Goal: Information Seeking & Learning: Learn about a topic

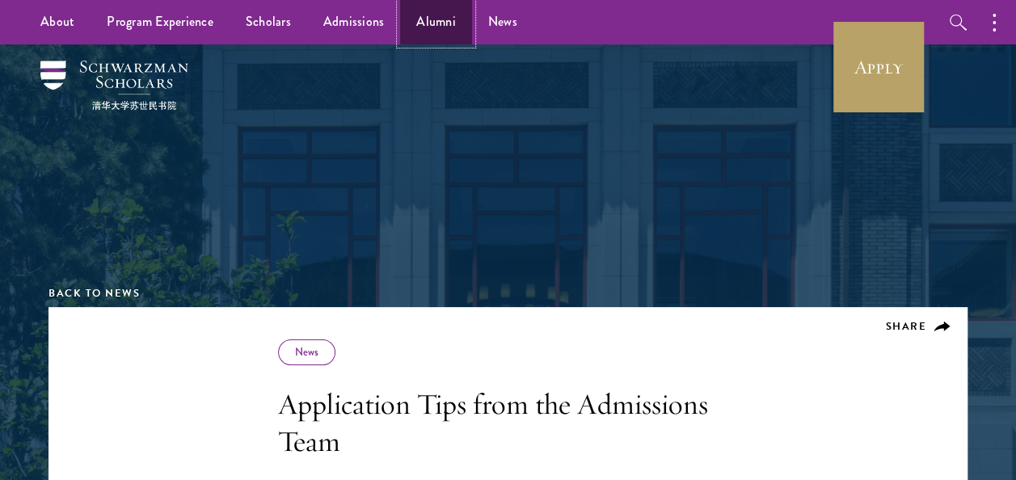
click at [436, 25] on link "Alumni" at bounding box center [436, 22] width 72 height 44
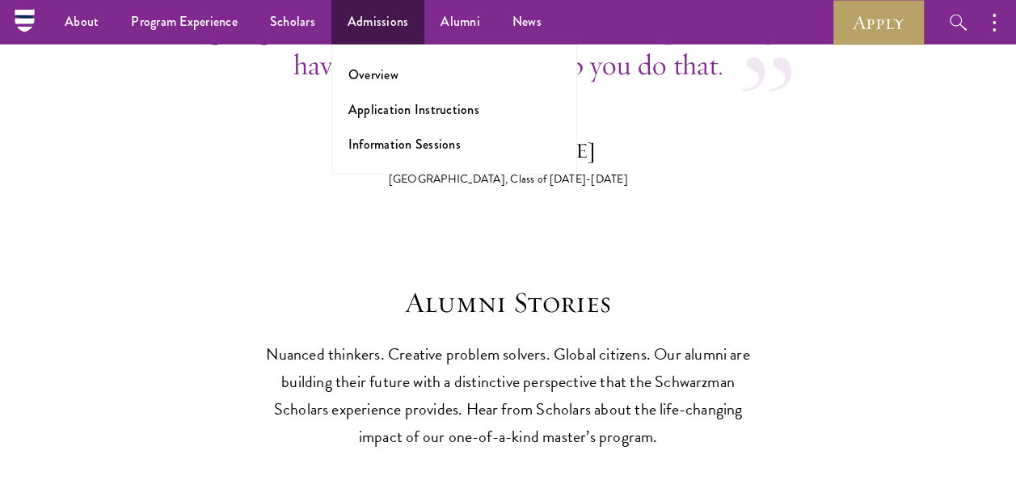
scroll to position [4040, 0]
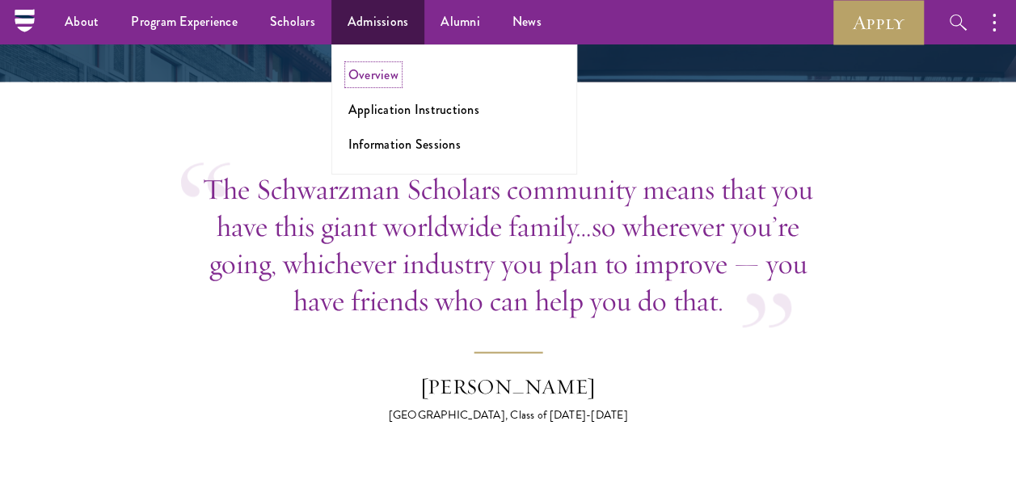
click at [379, 81] on link "Overview" at bounding box center [373, 74] width 50 height 19
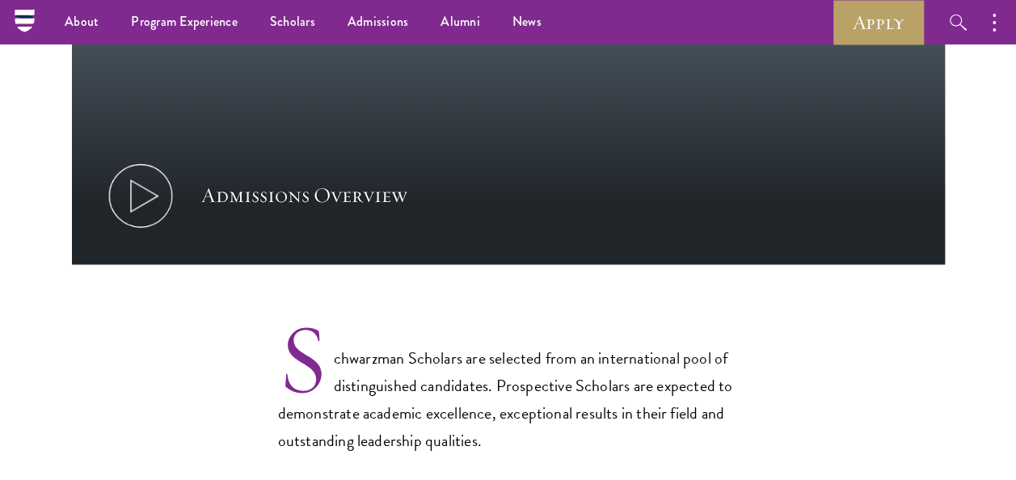
scroll to position [808, 0]
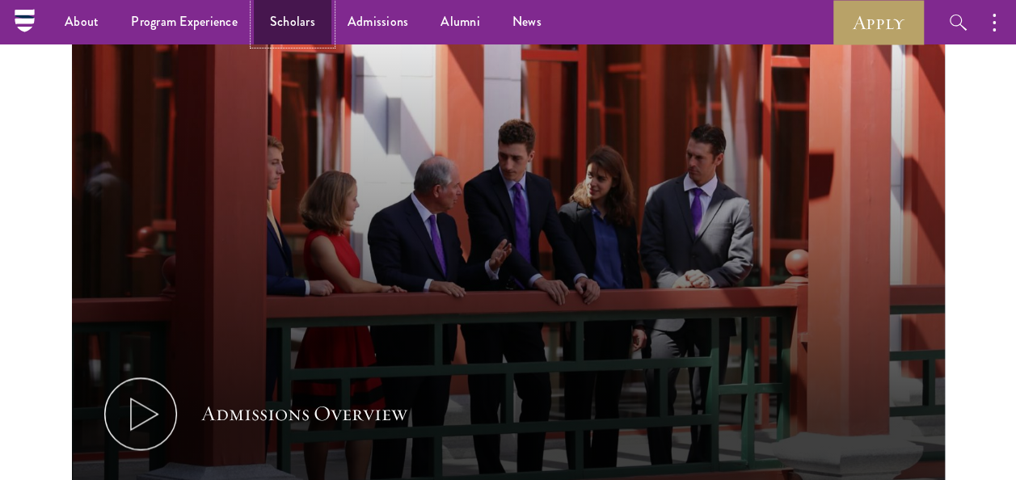
click at [292, 25] on link "Scholars" at bounding box center [293, 22] width 78 height 44
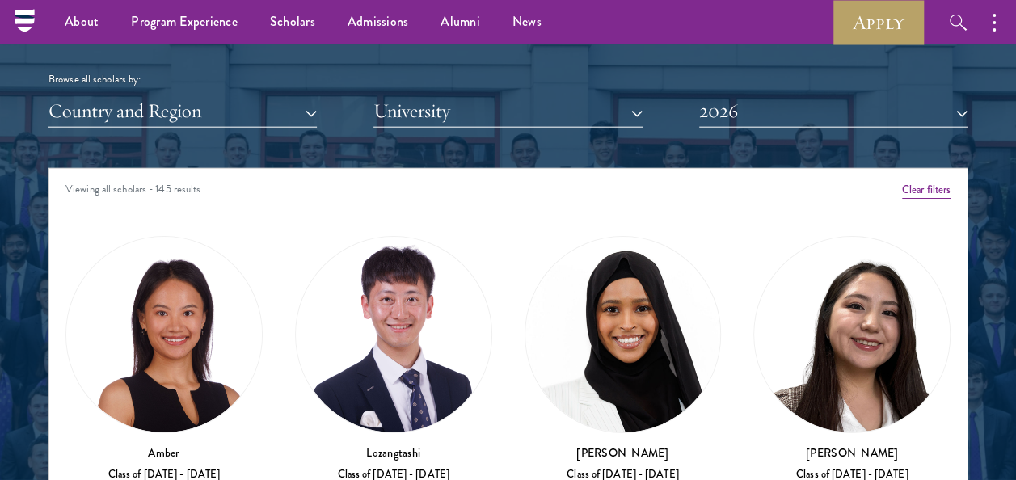
scroll to position [1778, 0]
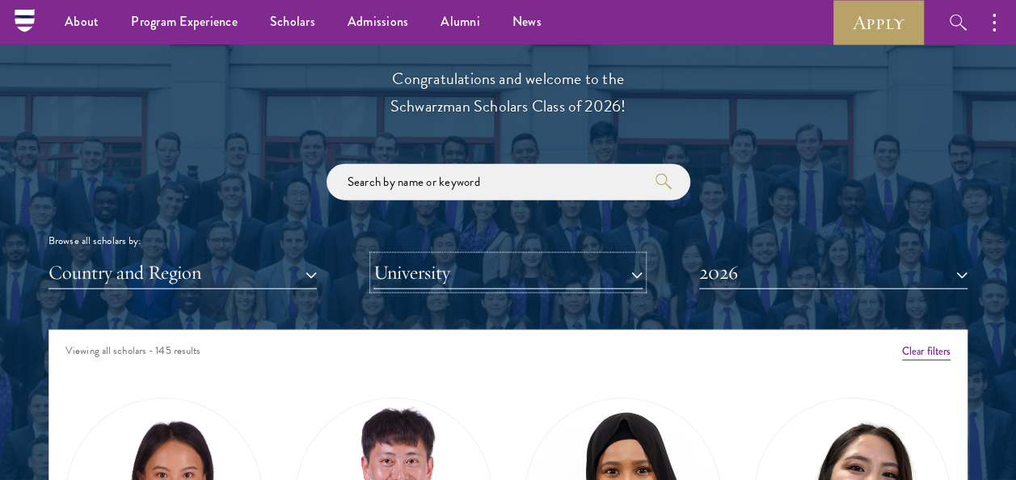
click at [437, 273] on button "University" at bounding box center [507, 272] width 268 height 33
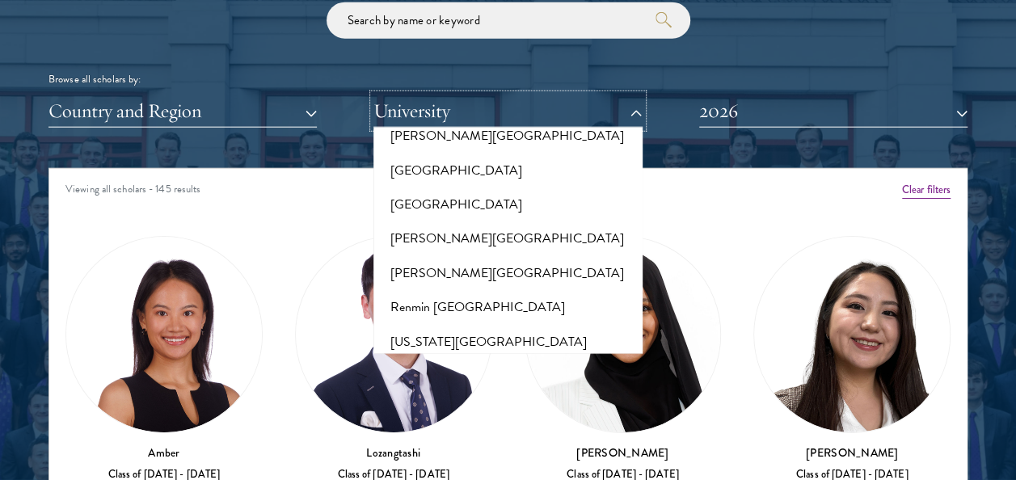
scroll to position [8301, 0]
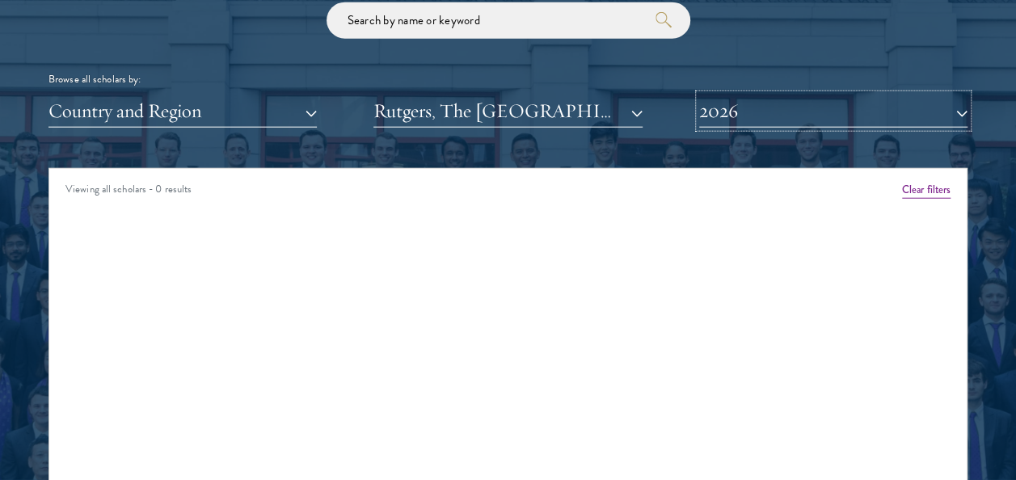
click at [815, 119] on button "2026" at bounding box center [833, 111] width 268 height 33
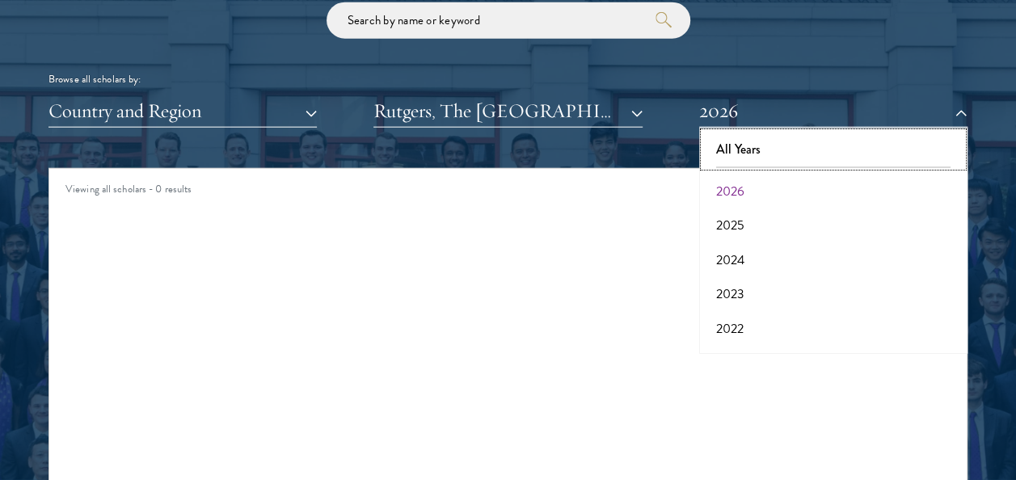
click at [784, 146] on button "All Years" at bounding box center [833, 150] width 259 height 34
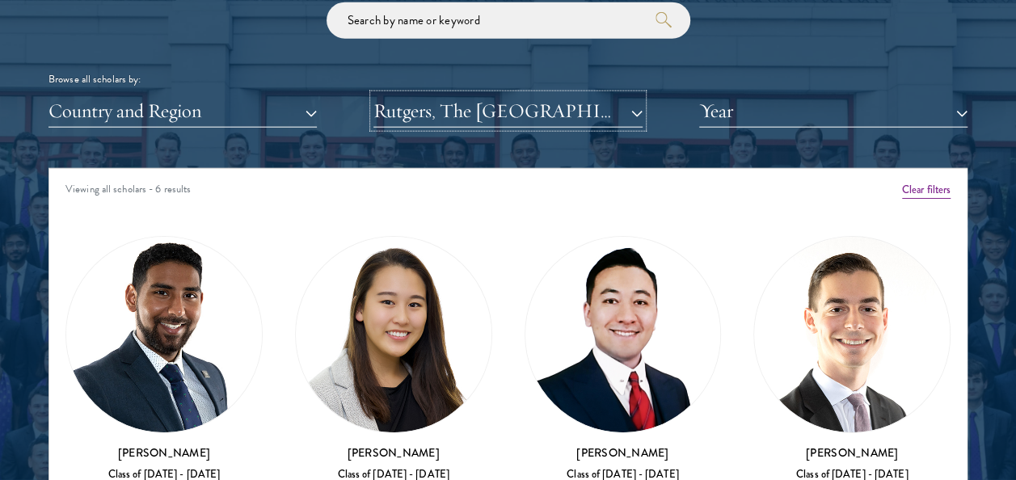
click at [629, 112] on button "Rutgers, The [GEOGRAPHIC_DATA][US_STATE]" at bounding box center [507, 111] width 268 height 33
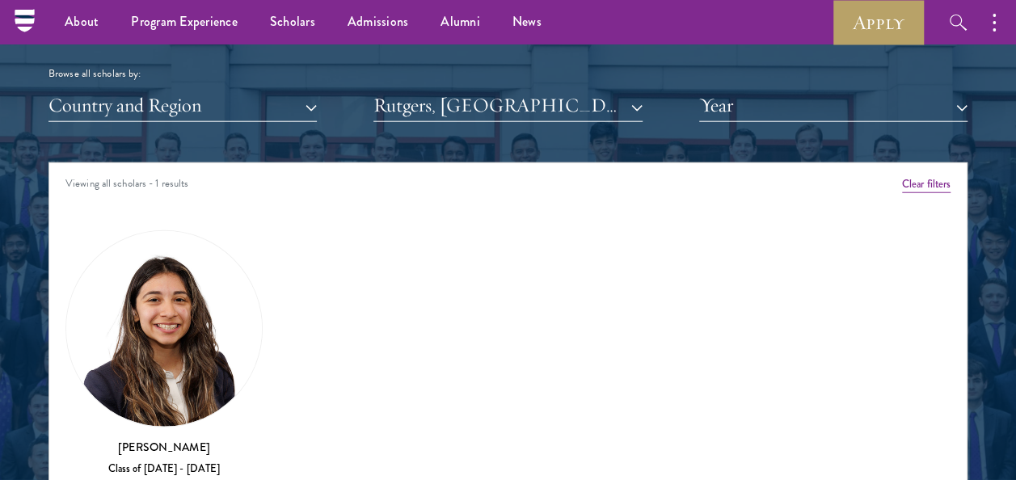
scroll to position [1939, 0]
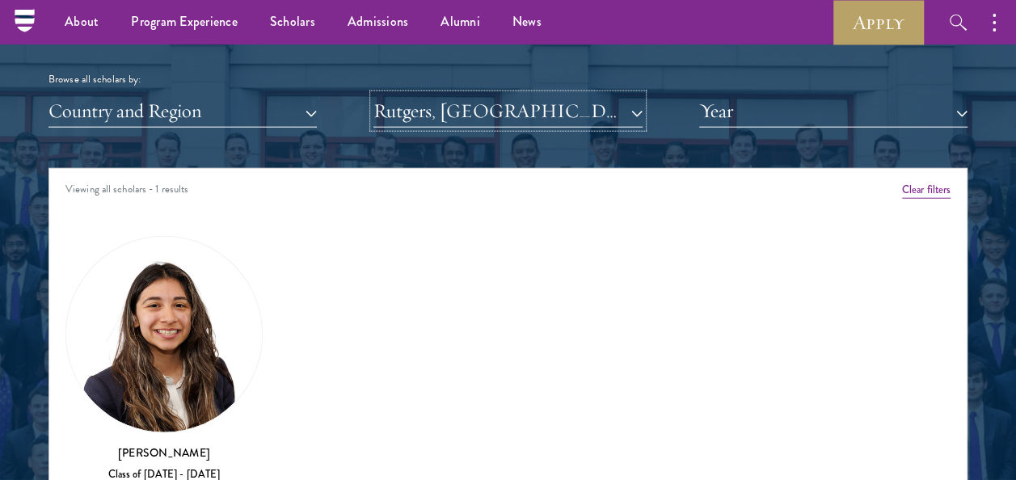
click at [627, 116] on button "Rutgers, [GEOGRAPHIC_DATA][US_STATE]: [GEOGRAPHIC_DATA]" at bounding box center [507, 111] width 268 height 33
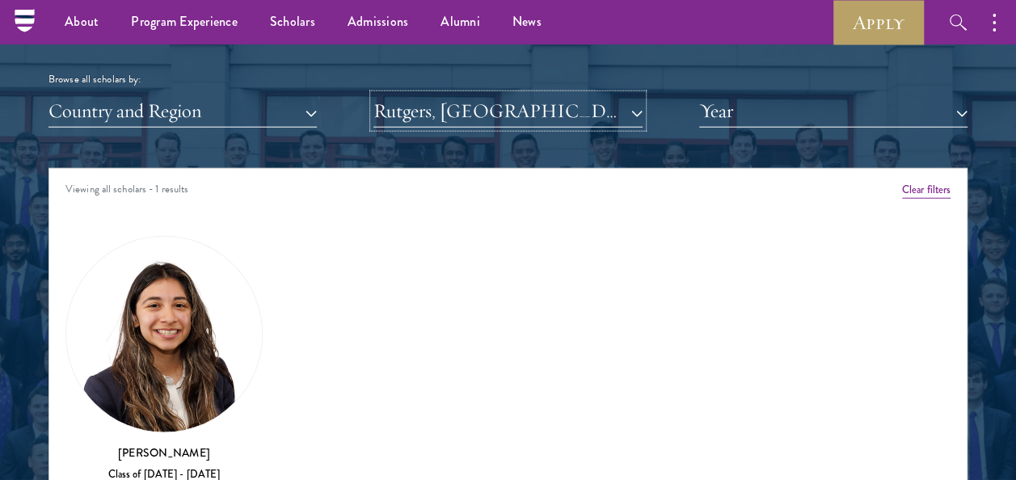
click at [623, 106] on button "Rutgers, [GEOGRAPHIC_DATA][US_STATE]: [GEOGRAPHIC_DATA]" at bounding box center [507, 111] width 268 height 33
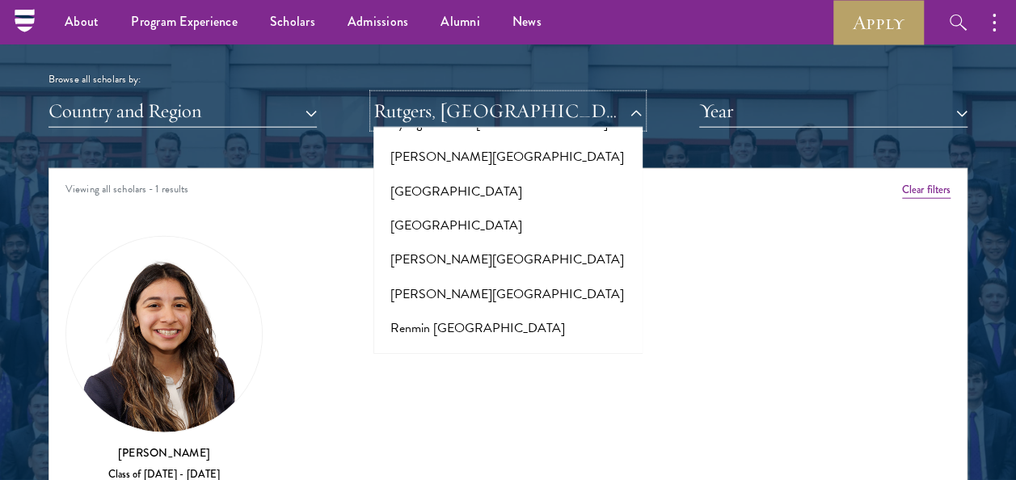
scroll to position [8382, 0]
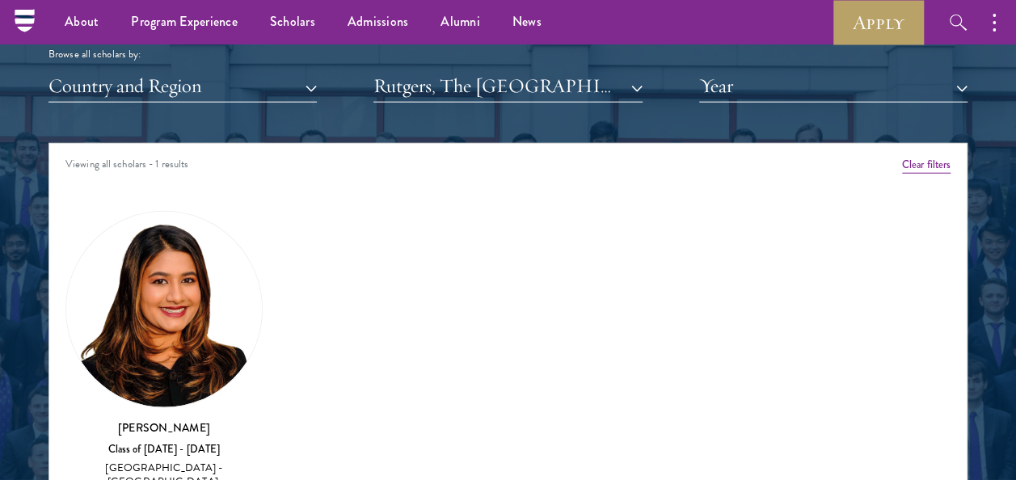
scroll to position [1939, 0]
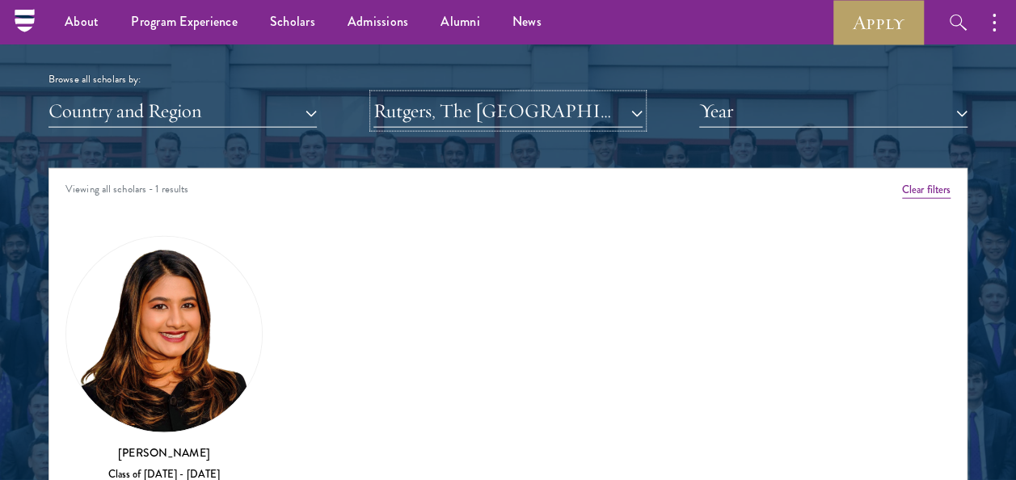
click at [625, 108] on button "Rutgers, The [GEOGRAPHIC_DATA][US_STATE]: [GEOGRAPHIC_DATA]/[GEOGRAPHIC_DATA] C…" at bounding box center [507, 111] width 268 height 33
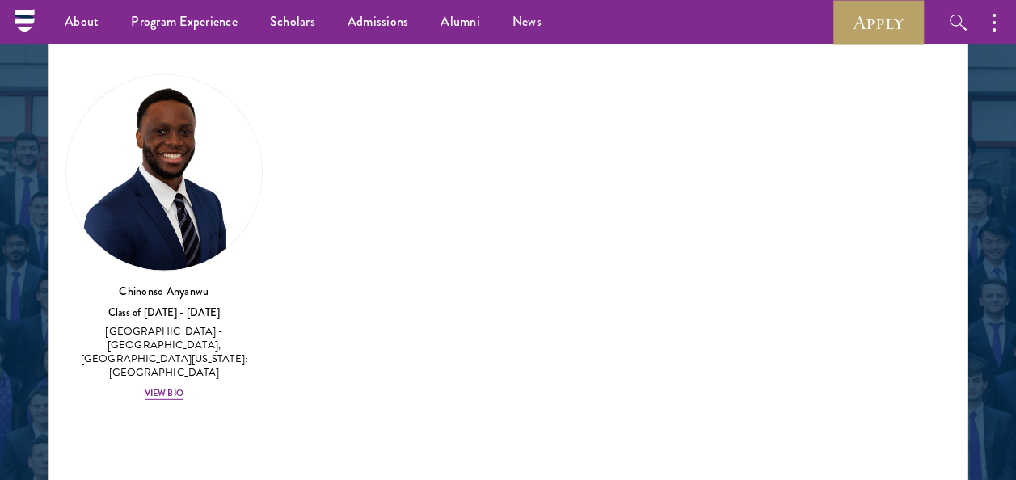
scroll to position [1858, 0]
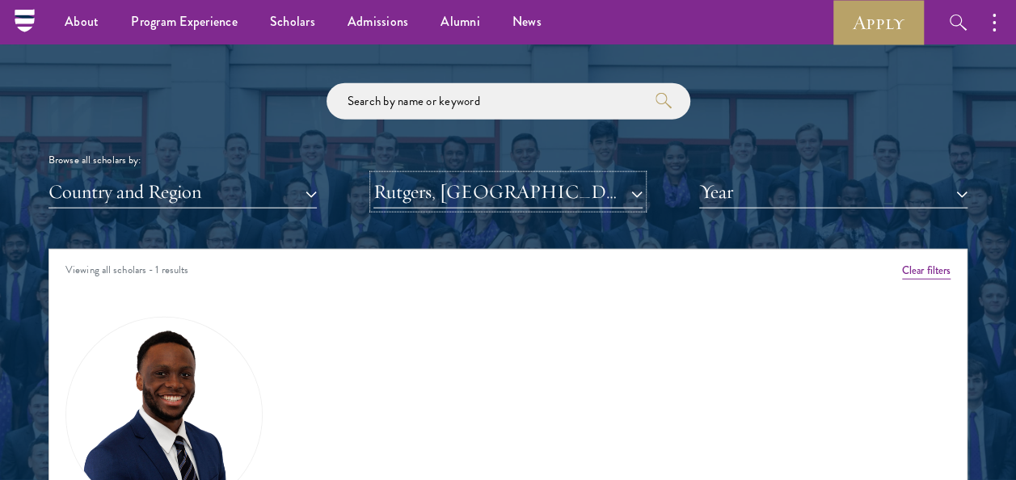
click at [637, 190] on button "Rutgers, [GEOGRAPHIC_DATA][US_STATE]: [GEOGRAPHIC_DATA]" at bounding box center [507, 191] width 268 height 33
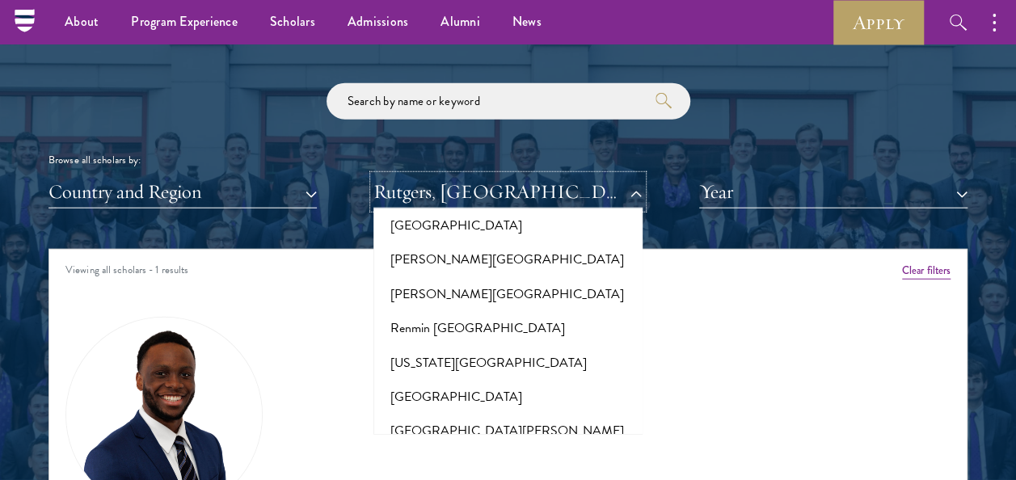
scroll to position [8301, 0]
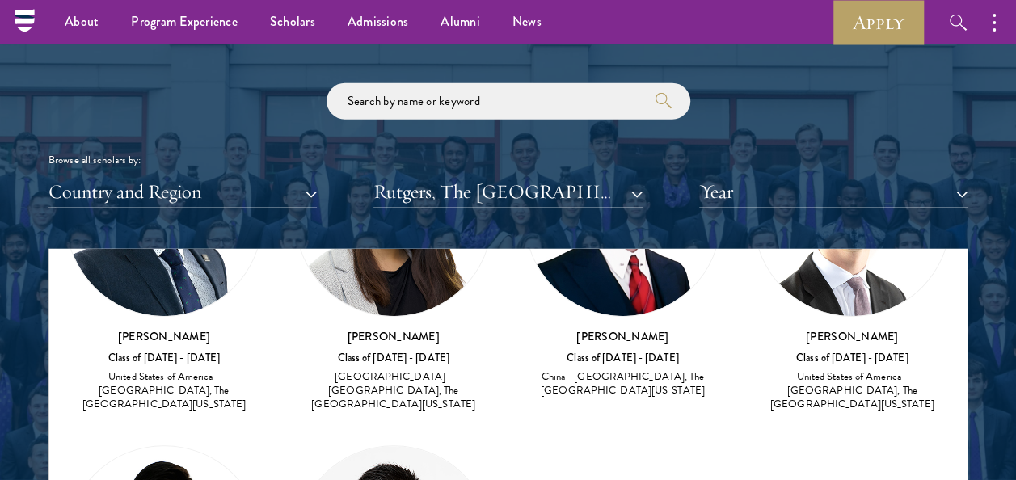
scroll to position [214, 0]
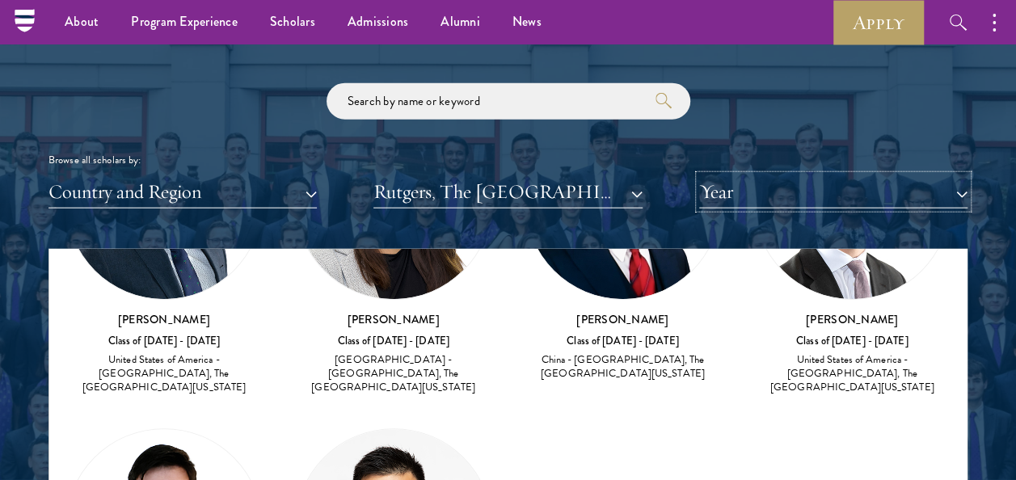
click at [727, 186] on button "Year" at bounding box center [833, 191] width 268 height 33
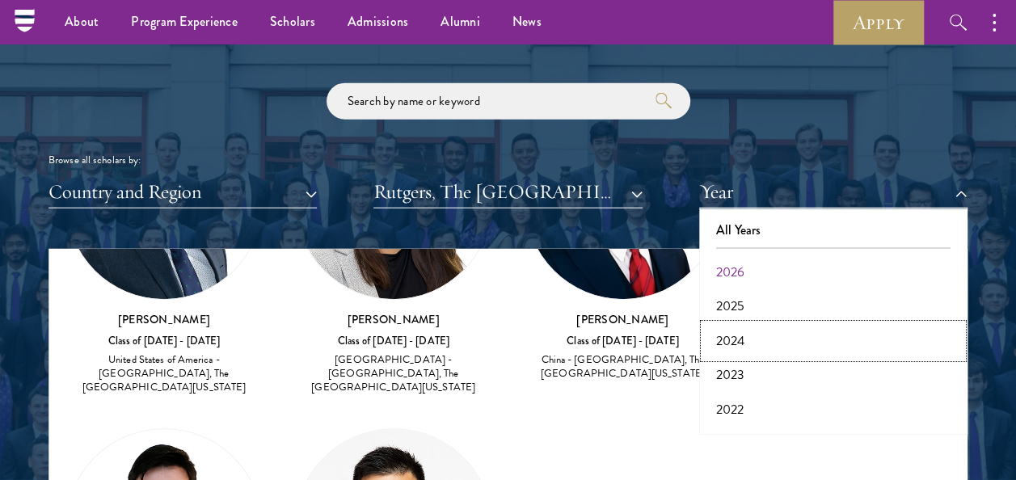
click at [768, 336] on button "2024" at bounding box center [833, 341] width 259 height 34
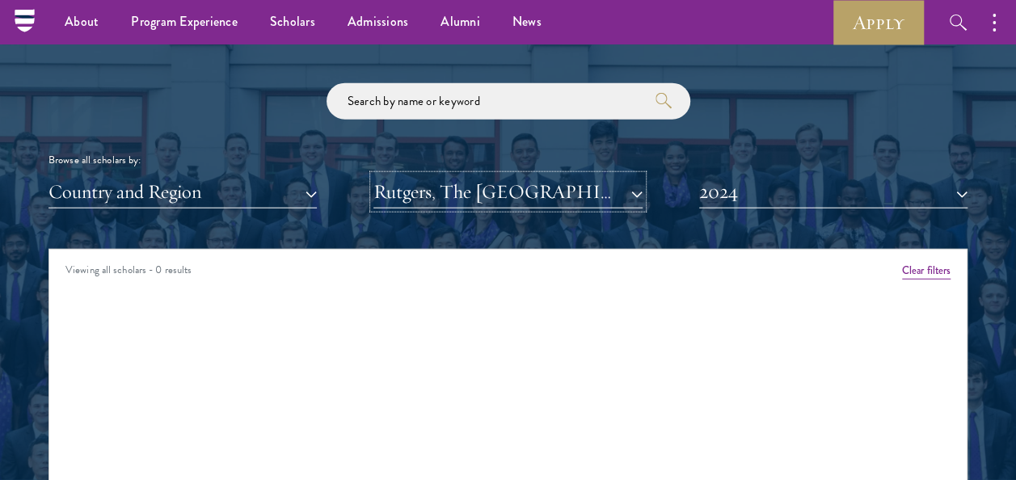
click at [625, 189] on button "Rutgers, The [GEOGRAPHIC_DATA][US_STATE]" at bounding box center [507, 191] width 268 height 33
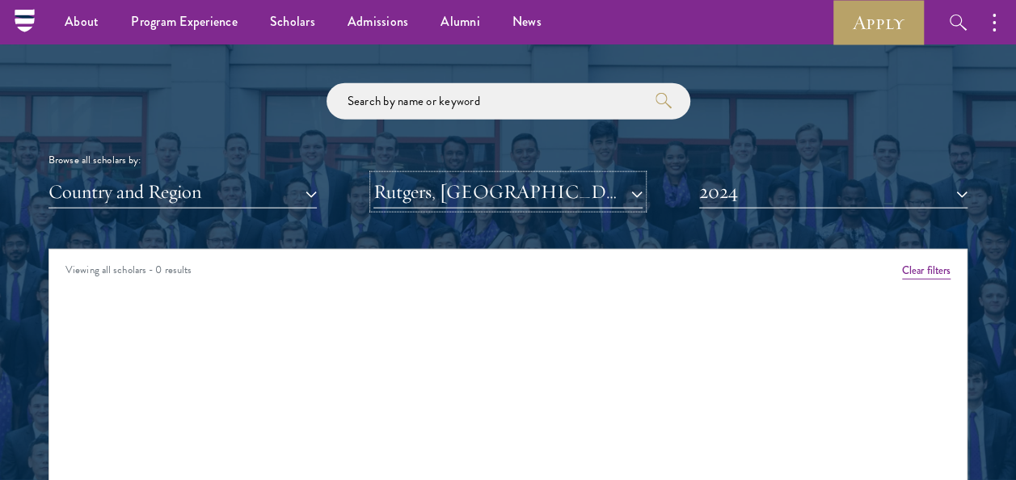
click at [605, 194] on button "Rutgers, [GEOGRAPHIC_DATA][US_STATE]: [GEOGRAPHIC_DATA]" at bounding box center [507, 191] width 268 height 33
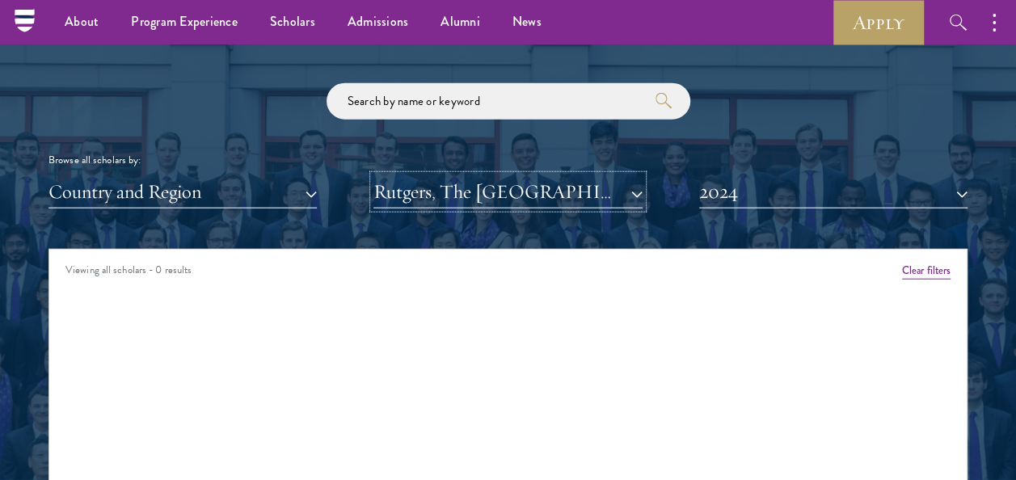
click at [607, 187] on button "Rutgers, The [GEOGRAPHIC_DATA][US_STATE]: [GEOGRAPHIC_DATA]/[GEOGRAPHIC_DATA] C…" at bounding box center [507, 191] width 268 height 33
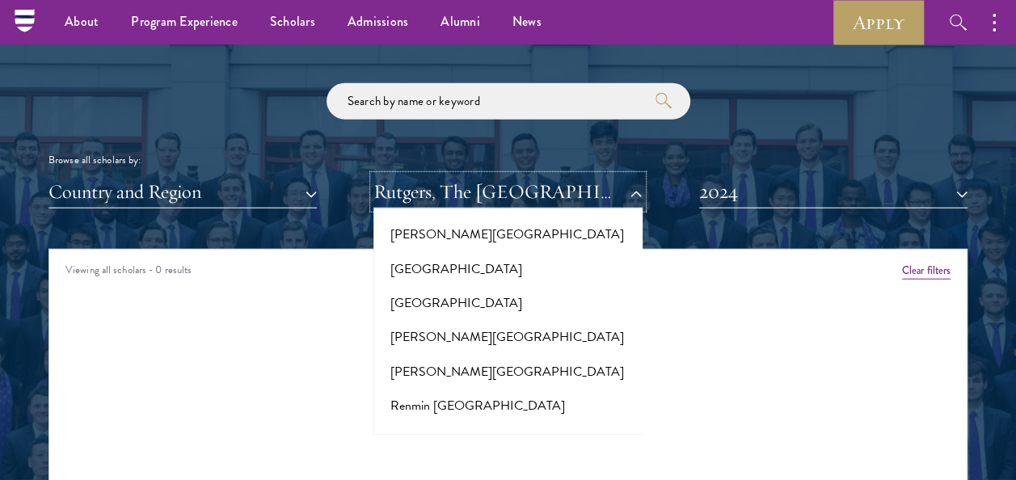
scroll to position [8301, 0]
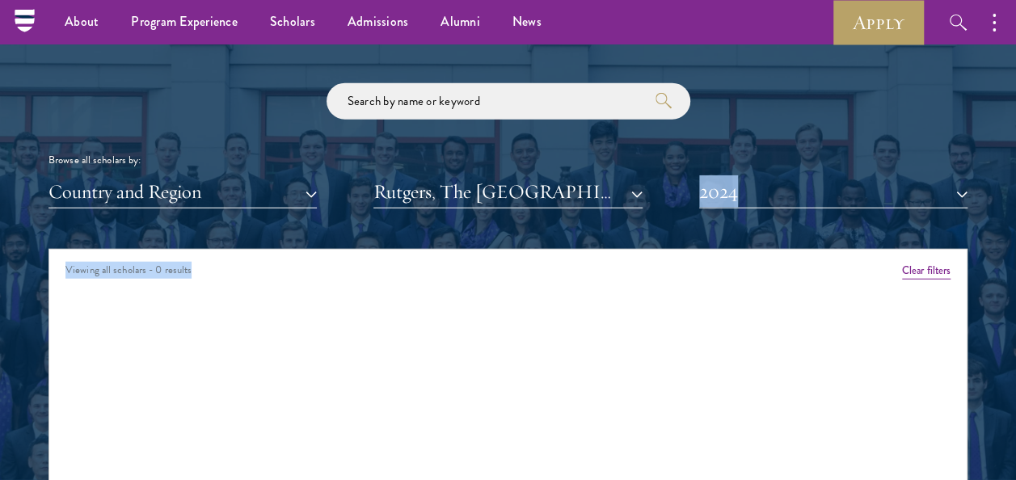
click at [599, 207] on div "Scholar Directory Congratulations and welcome to the Schwarzman Scholars Class …" at bounding box center [507, 331] width 919 height 805
drag, startPoint x: 599, startPoint y: 207, endPoint x: 583, endPoint y: 191, distance: 22.3
click at [583, 191] on button "Rutgers, The [GEOGRAPHIC_DATA][US_STATE]" at bounding box center [507, 191] width 268 height 33
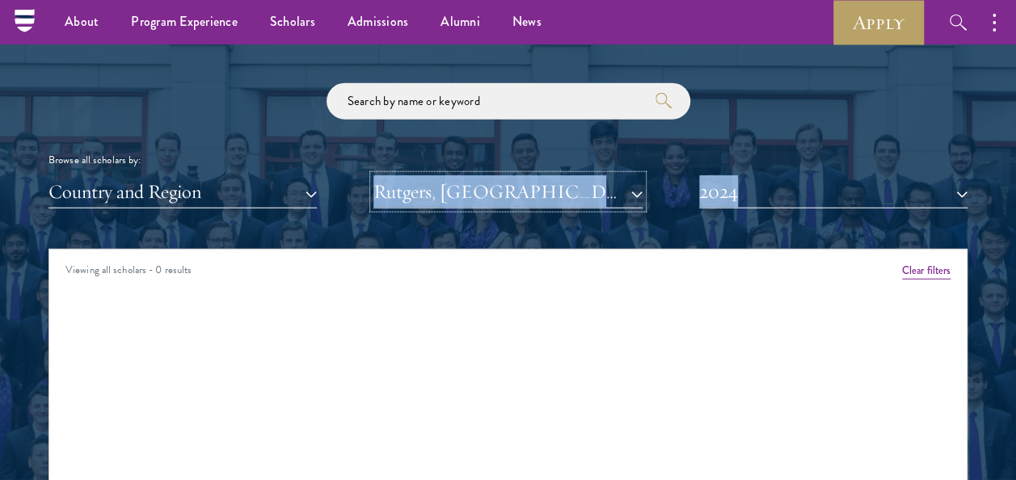
click at [604, 202] on button "Rutgers, [GEOGRAPHIC_DATA][US_STATE]: [GEOGRAPHIC_DATA]" at bounding box center [507, 191] width 268 height 33
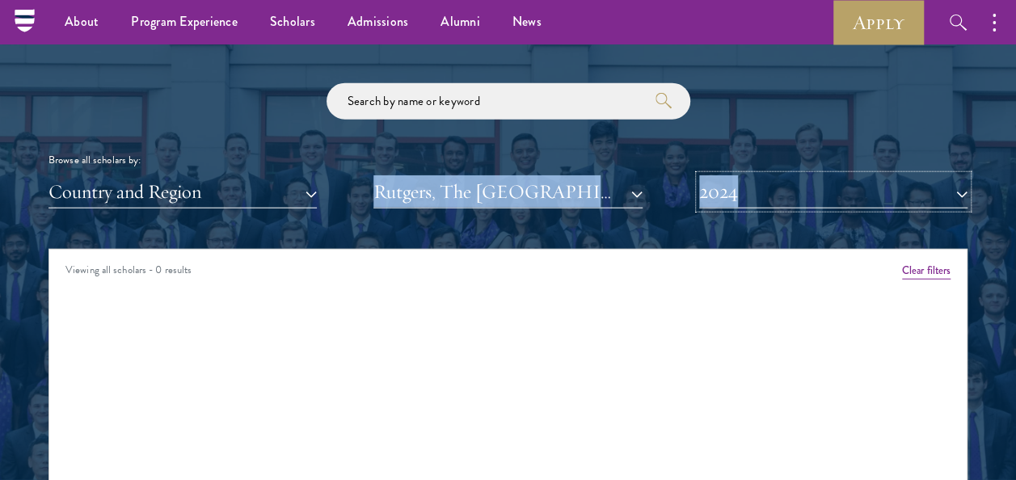
drag, startPoint x: 751, startPoint y: 187, endPoint x: 747, endPoint y: 200, distance: 13.8
click at [751, 187] on button "2024" at bounding box center [833, 191] width 268 height 33
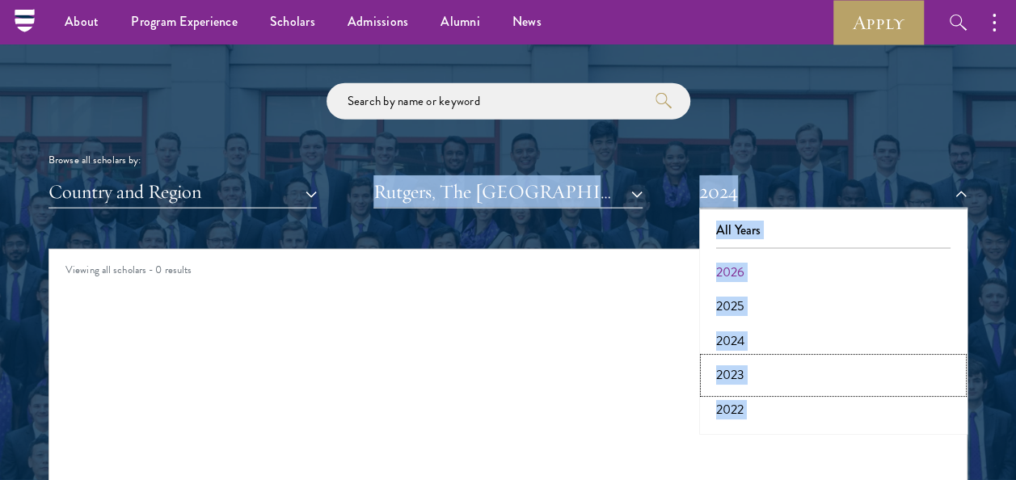
click at [738, 368] on button "2023" at bounding box center [833, 375] width 259 height 34
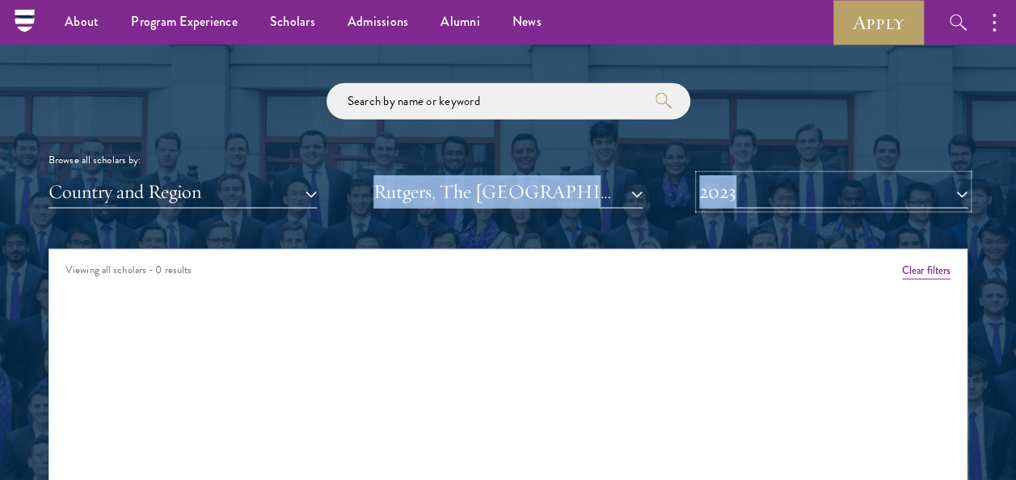
click at [743, 189] on button "2023" at bounding box center [833, 191] width 268 height 33
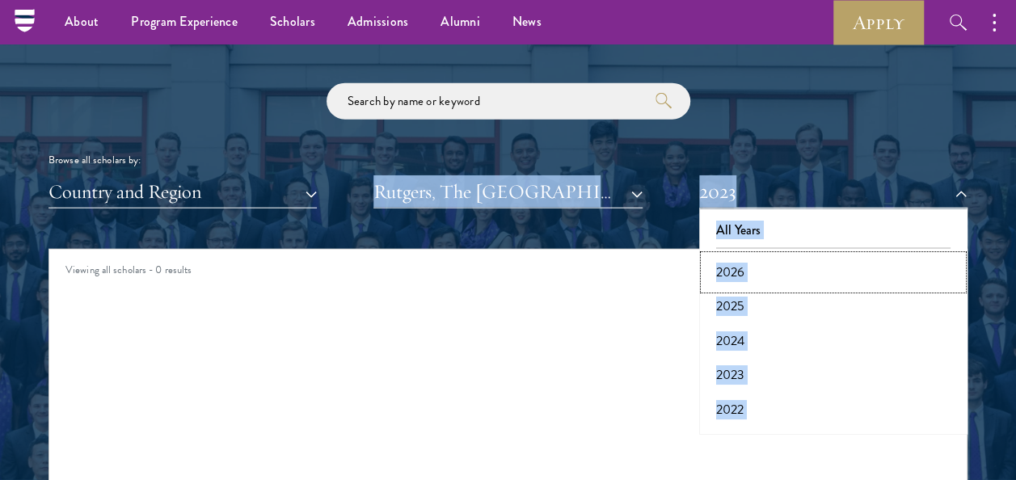
click at [740, 273] on button "2026" at bounding box center [833, 272] width 259 height 34
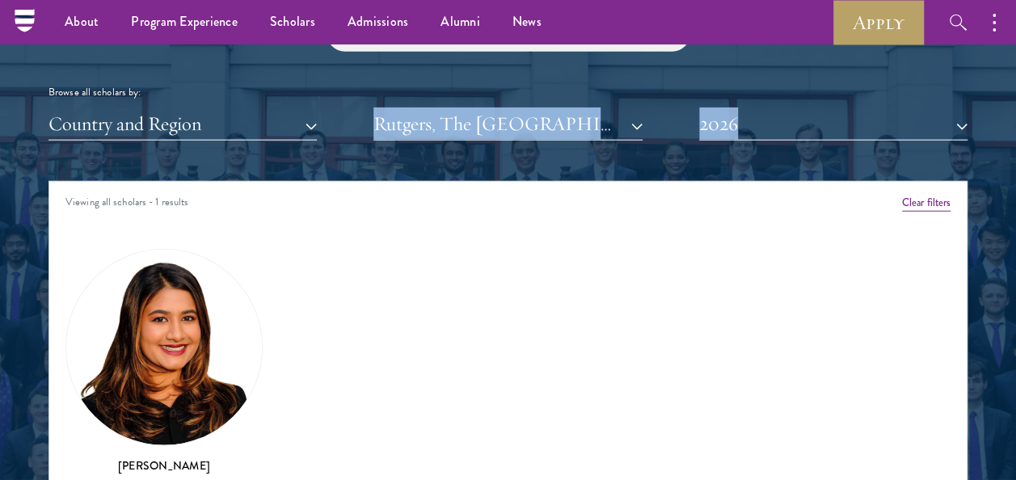
scroll to position [2020, 0]
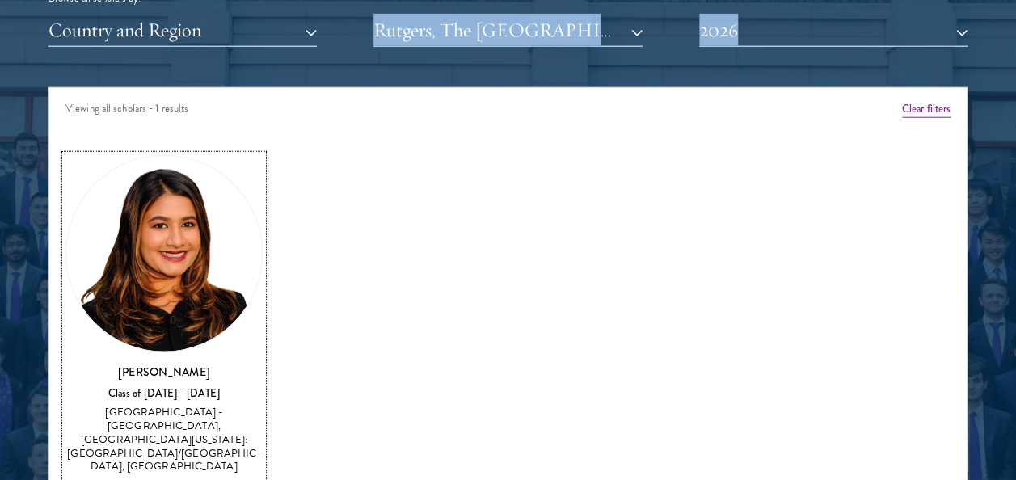
click at [224, 315] on img at bounding box center [164, 254] width 196 height 196
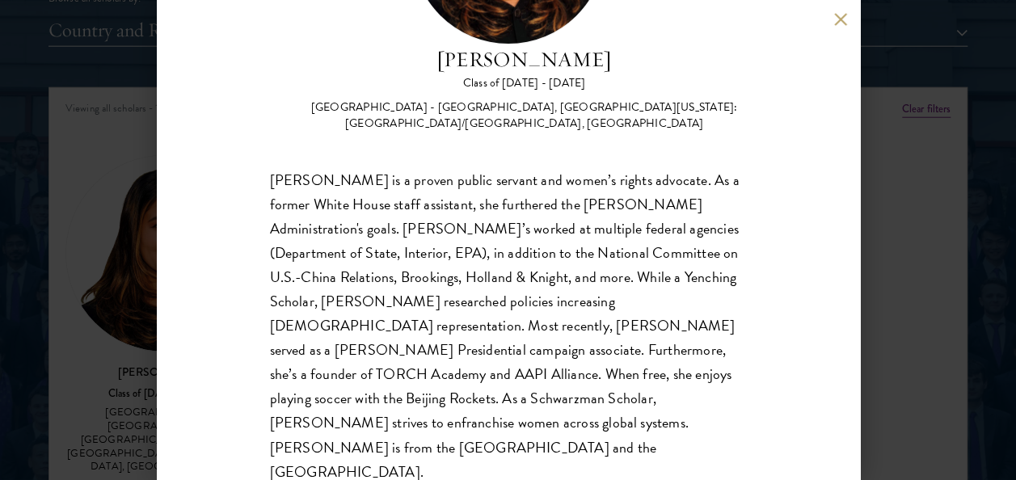
scroll to position [201, 0]
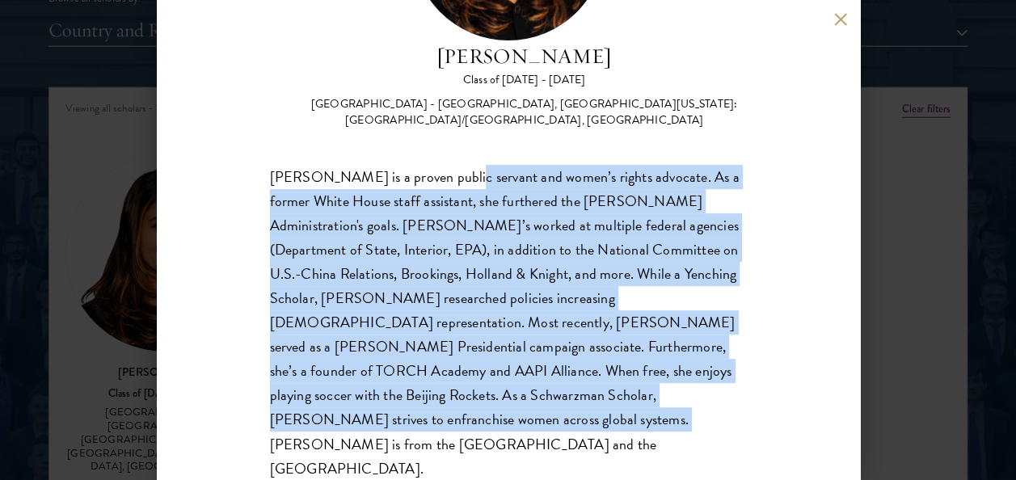
drag, startPoint x: 446, startPoint y: 182, endPoint x: 522, endPoint y: 412, distance: 242.5
click at [522, 412] on div "[PERSON_NAME] is a proven public servant and women’s rights advocate. As a form…" at bounding box center [508, 323] width 477 height 316
drag, startPoint x: 522, startPoint y: 412, endPoint x: 423, endPoint y: 410, distance: 98.6
click at [423, 410] on div "[PERSON_NAME] is a proven public servant and women’s rights advocate. As a form…" at bounding box center [508, 323] width 477 height 316
click at [425, 427] on div "[PERSON_NAME] is a proven public servant and women’s rights advocate. As a form…" at bounding box center [508, 323] width 477 height 316
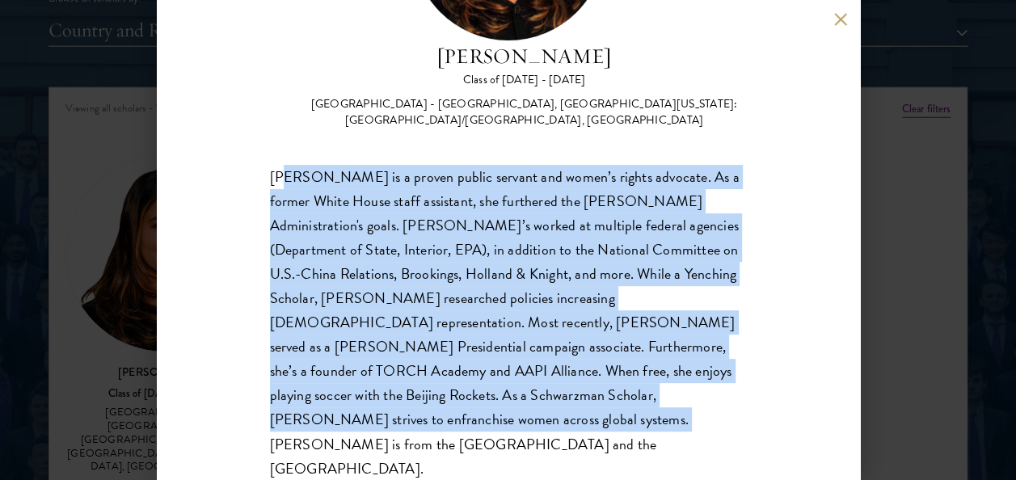
drag, startPoint x: 417, startPoint y: 414, endPoint x: 286, endPoint y: 162, distance: 284.8
click at [286, 162] on div "[PERSON_NAME] Class of [DATE] - [DATE] [GEOGRAPHIC_DATA] - [GEOGRAPHIC_DATA], […" at bounding box center [508, 163] width 477 height 633
click at [439, 339] on div "[PERSON_NAME] is a proven public servant and women’s rights advocate. As a form…" at bounding box center [508, 323] width 477 height 316
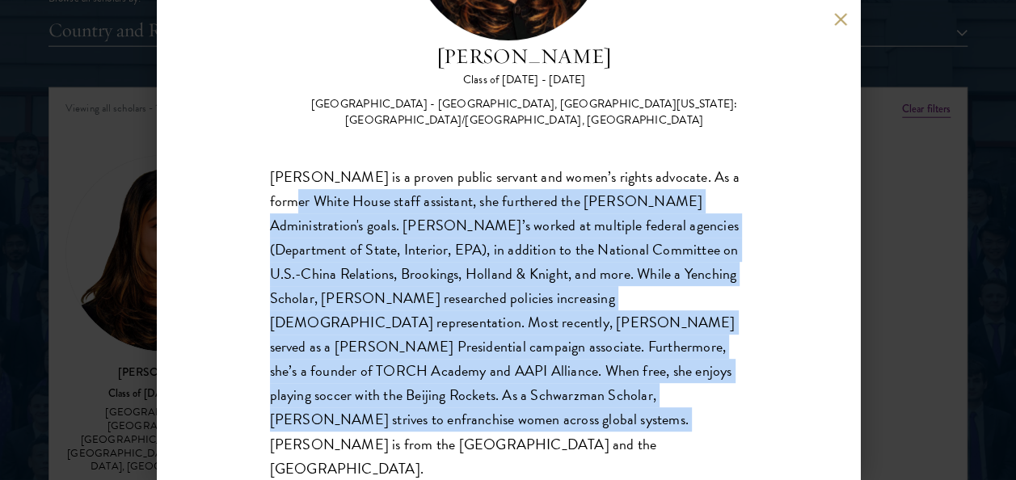
drag, startPoint x: 435, startPoint y: 418, endPoint x: 270, endPoint y: 196, distance: 277.1
click at [270, 196] on div "[PERSON_NAME] is a proven public servant and women’s rights advocate. As a form…" at bounding box center [508, 323] width 477 height 316
click at [402, 414] on div "[PERSON_NAME] is a proven public servant and women’s rights advocate. As a form…" at bounding box center [508, 323] width 477 height 316
drag, startPoint x: 431, startPoint y: 417, endPoint x: 419, endPoint y: 423, distance: 12.6
click at [430, 417] on div "[PERSON_NAME] is a proven public servant and women’s rights advocate. As a form…" at bounding box center [508, 323] width 477 height 316
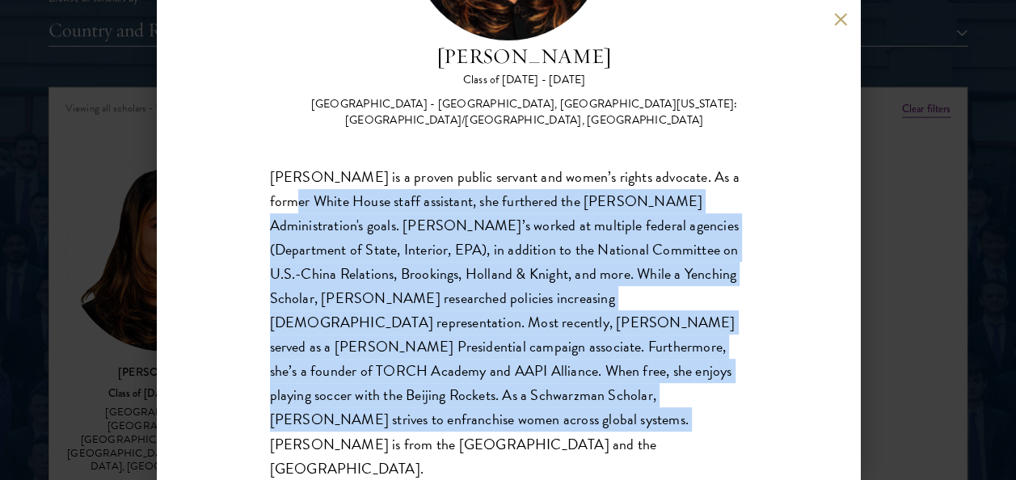
click at [377, 409] on div "[PERSON_NAME] is a proven public servant and women’s rights advocate. As a form…" at bounding box center [508, 323] width 477 height 316
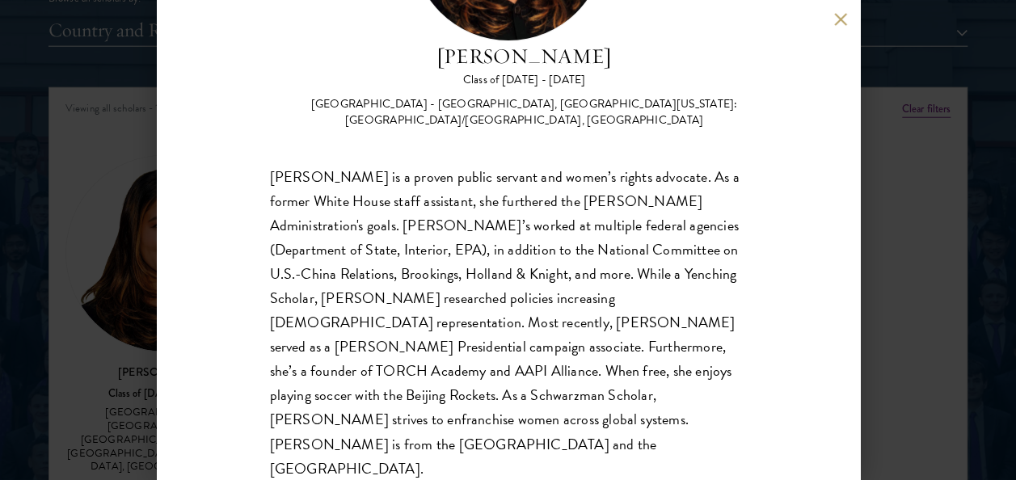
click at [410, 417] on div "[PERSON_NAME] is a proven public servant and women’s rights advocate. As a form…" at bounding box center [508, 323] width 477 height 316
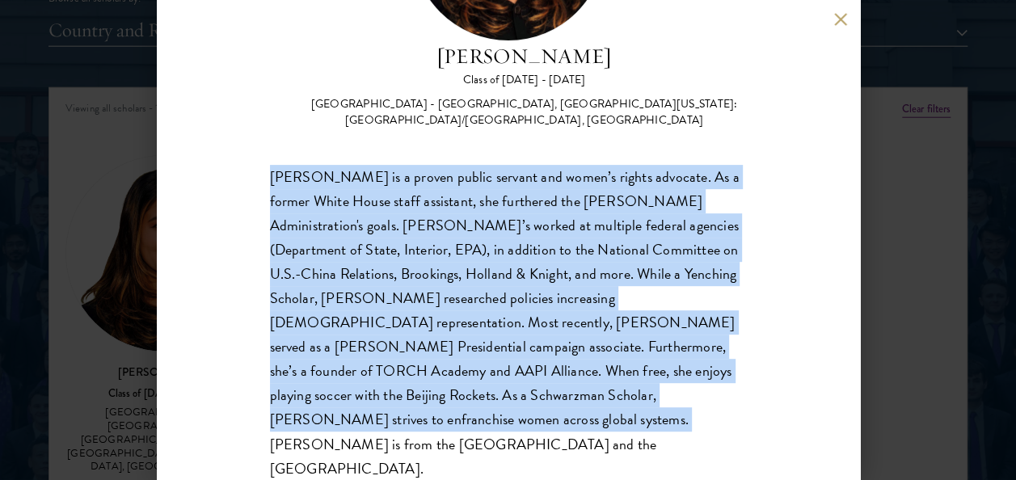
drag, startPoint x: 423, startPoint y: 427, endPoint x: 236, endPoint y: 170, distance: 318.0
click at [236, 170] on div "[PERSON_NAME] Class of [DATE] - [DATE] [GEOGRAPHIC_DATA] - [GEOGRAPHIC_DATA], […" at bounding box center [508, 240] width 703 height 480
click at [454, 427] on div "[PERSON_NAME] is a proven public servant and women’s rights advocate. As a form…" at bounding box center [508, 323] width 477 height 316
drag, startPoint x: 451, startPoint y: 427, endPoint x: 251, endPoint y: 156, distance: 336.9
click at [251, 156] on div "[PERSON_NAME] Class of [DATE] - [DATE] [GEOGRAPHIC_DATA] - [GEOGRAPHIC_DATA], […" at bounding box center [508, 240] width 703 height 480
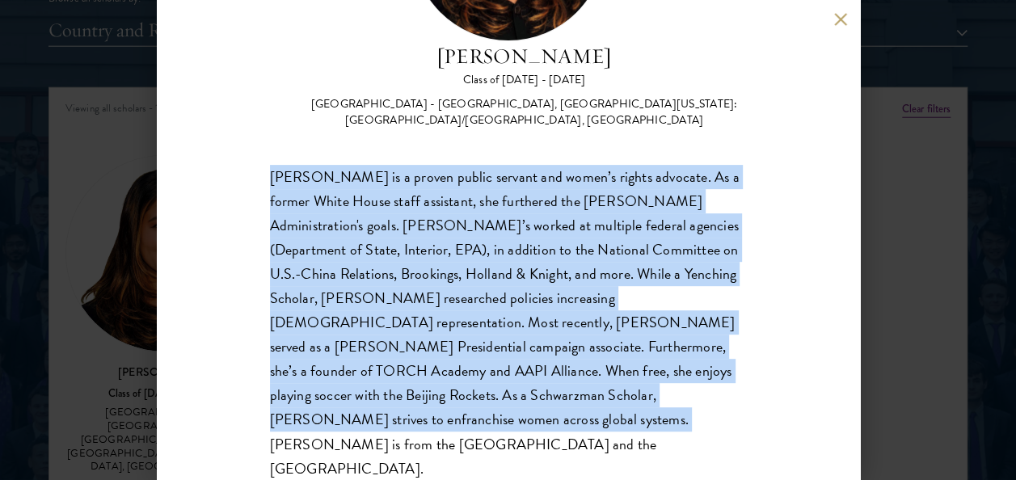
click at [452, 410] on div "[PERSON_NAME] is a proven public servant and women’s rights advocate. As a form…" at bounding box center [508, 323] width 477 height 316
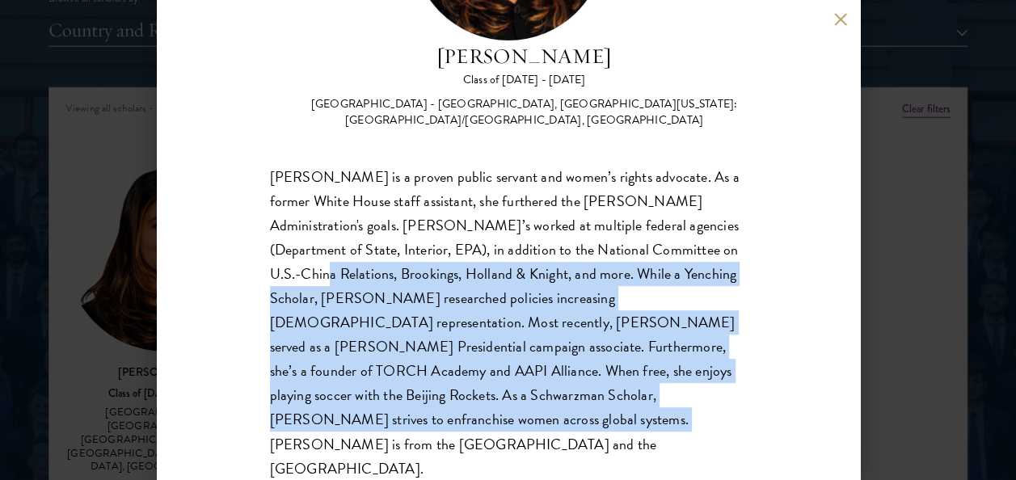
drag, startPoint x: 443, startPoint y: 419, endPoint x: 217, endPoint y: 275, distance: 268.1
click at [217, 275] on div "[PERSON_NAME] Class of [DATE] - [DATE] [GEOGRAPHIC_DATA] - [GEOGRAPHIC_DATA], […" at bounding box center [508, 240] width 703 height 480
click at [834, 14] on button at bounding box center [841, 19] width 14 height 14
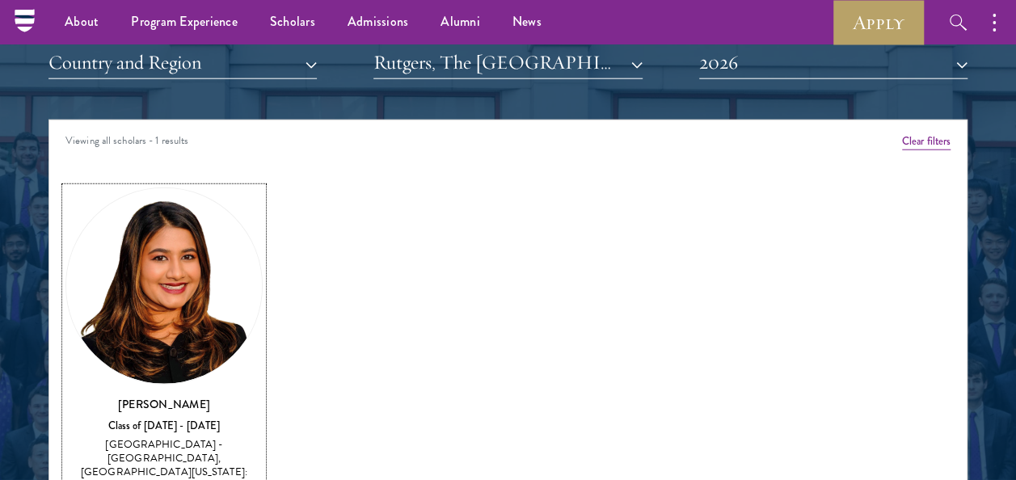
scroll to position [1860, 0]
